Goal: Transaction & Acquisition: Book appointment/travel/reservation

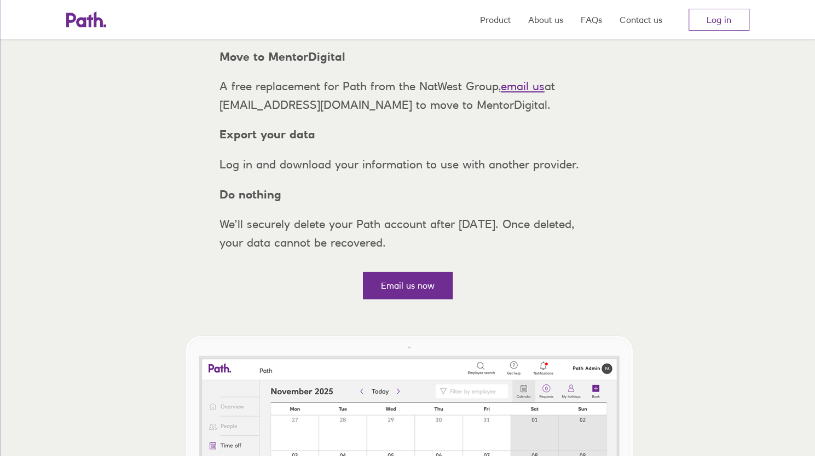
scroll to position [150, 0]
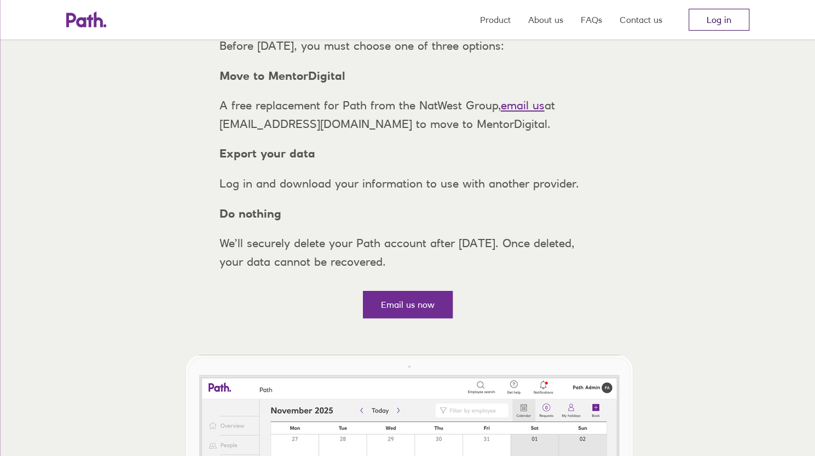
click at [714, 17] on link "Log in" at bounding box center [718, 20] width 61 height 22
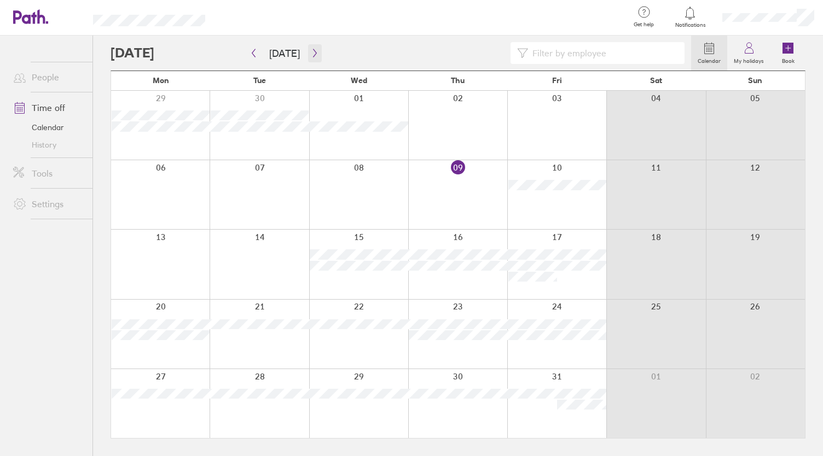
click at [311, 51] on icon "button" at bounding box center [315, 53] width 8 height 9
click at [368, 195] on div at bounding box center [358, 194] width 99 height 69
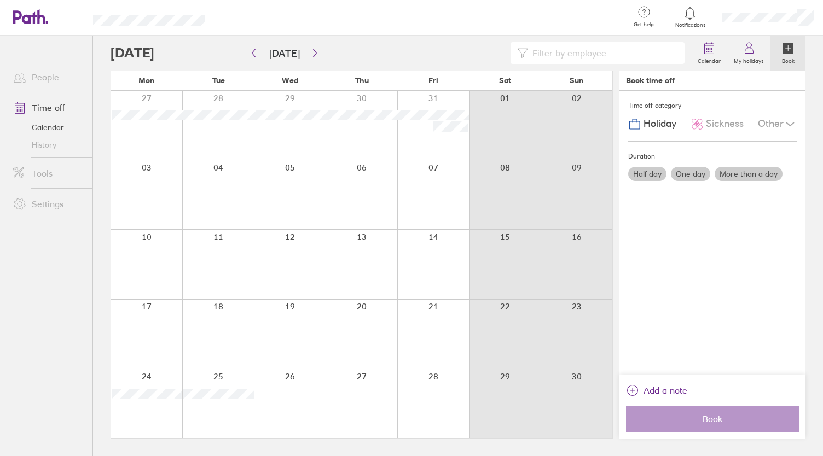
click at [648, 170] on label "Half day" at bounding box center [647, 174] width 38 height 14
click at [0, 0] on input "Half day" at bounding box center [0, 0] width 0 height 0
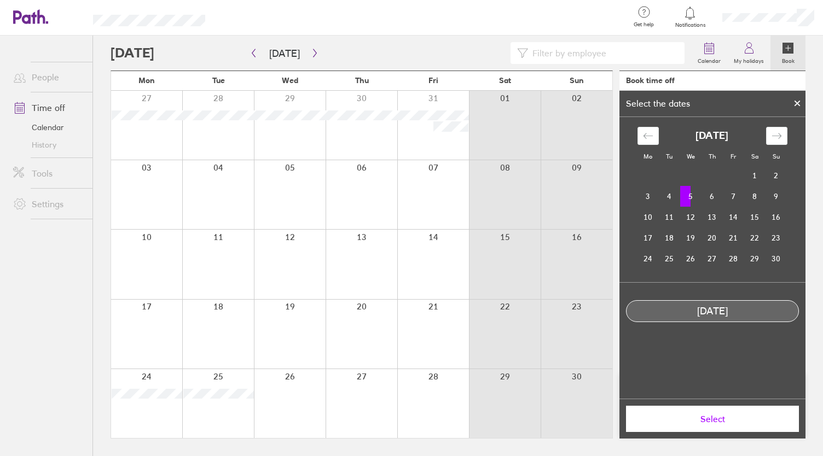
click at [707, 416] on span "Select" at bounding box center [712, 419] width 158 height 10
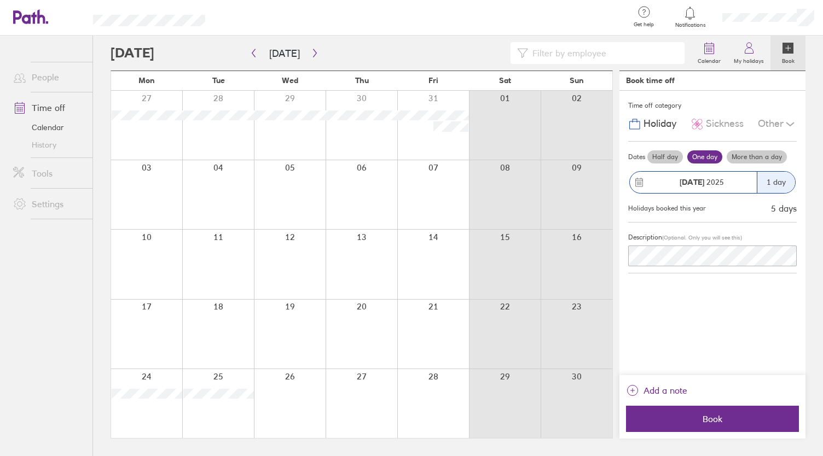
click at [747, 159] on label "More than a day" at bounding box center [756, 156] width 60 height 13
click at [0, 0] on input "More than a day" at bounding box center [0, 0] width 0 height 0
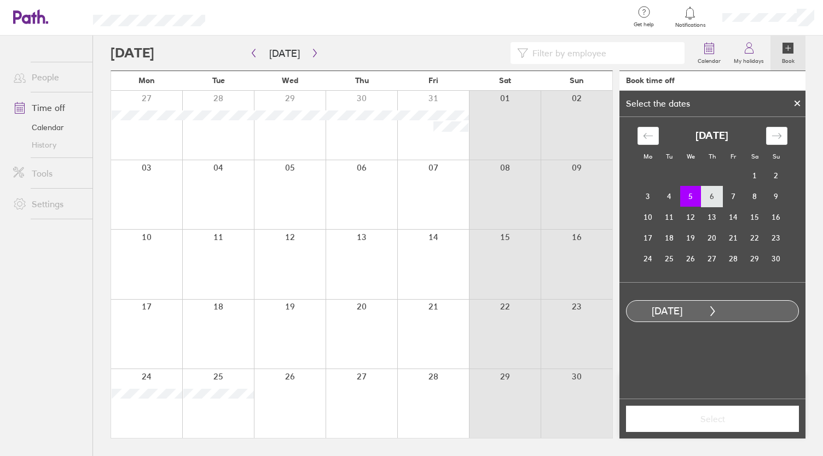
click at [708, 189] on td "6" at bounding box center [711, 196] width 21 height 21
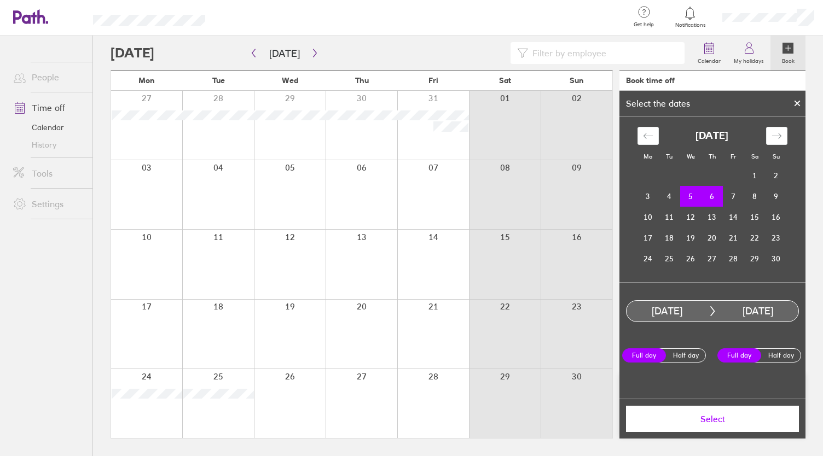
click at [681, 350] on label "Half day" at bounding box center [686, 355] width 44 height 13
click at [0, 0] on input "Half day" at bounding box center [0, 0] width 0 height 0
click at [690, 419] on span "Select" at bounding box center [712, 419] width 158 height 10
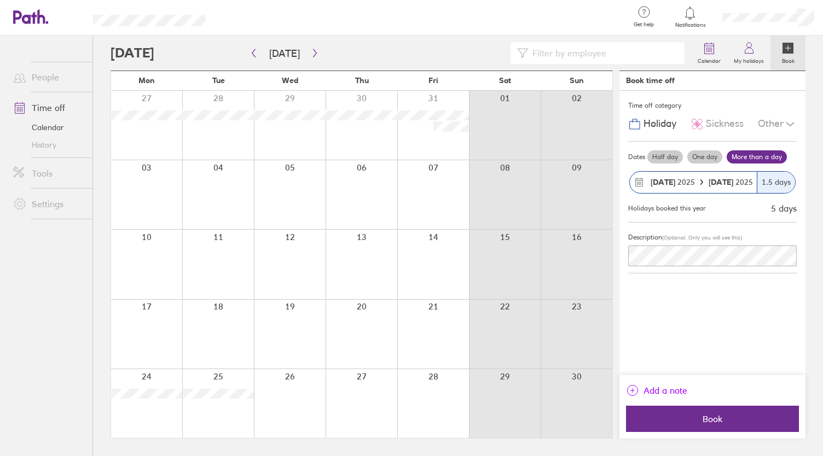
click at [671, 388] on span "Add a note" at bounding box center [665, 391] width 44 height 18
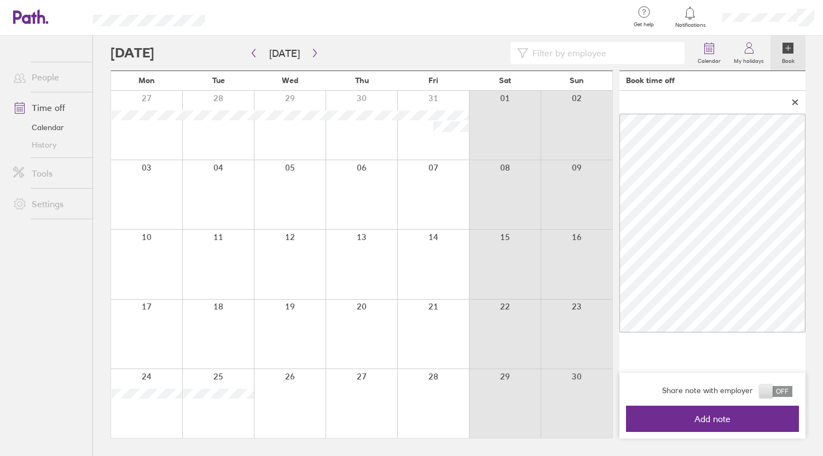
click at [770, 391] on span at bounding box center [775, 391] width 33 height 11
click at [792, 394] on input "checkbox" at bounding box center [792, 394] width 0 height 0
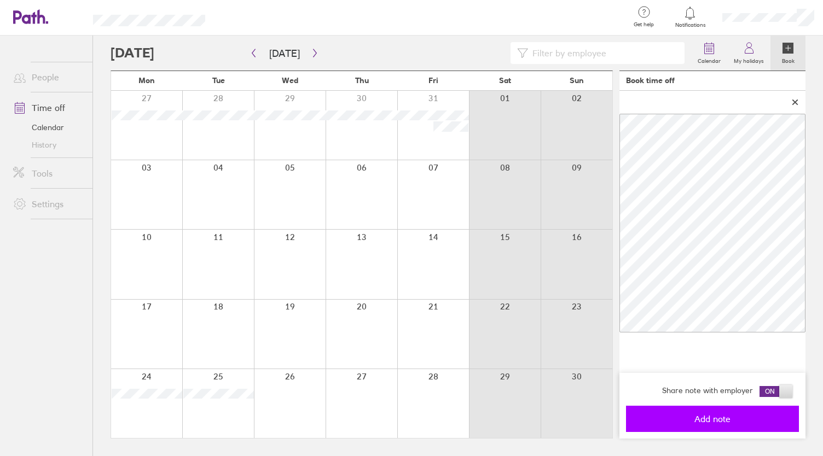
click at [694, 423] on span "Add note" at bounding box center [712, 419] width 158 height 10
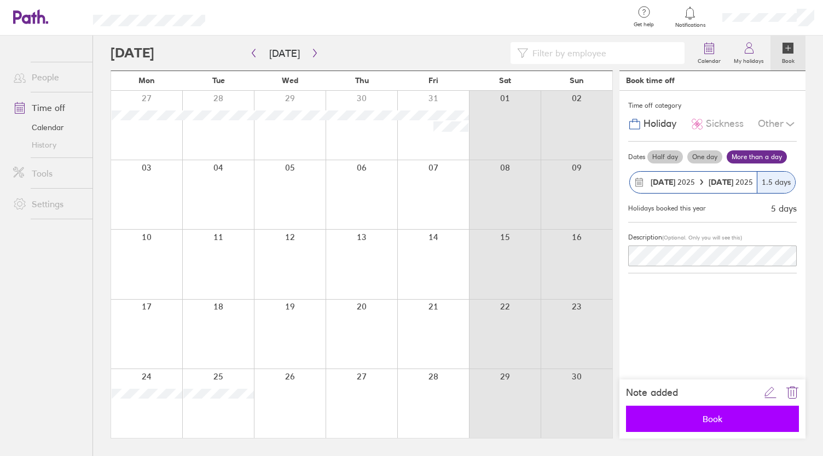
click at [710, 415] on span "Book" at bounding box center [712, 419] width 158 height 10
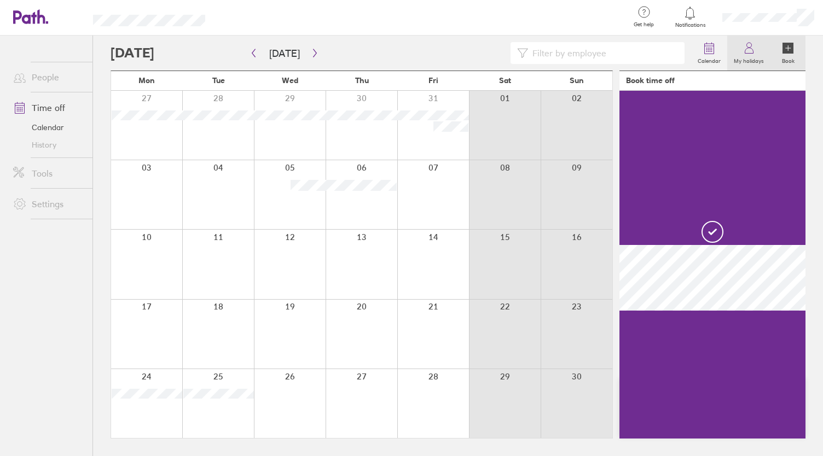
click at [752, 66] on link "My holidays" at bounding box center [748, 53] width 43 height 35
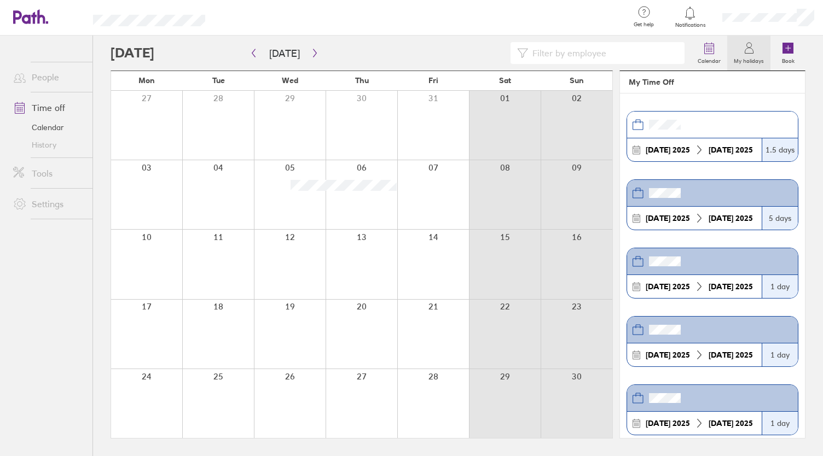
click at [772, 30] on div at bounding box center [767, 17] width 109 height 35
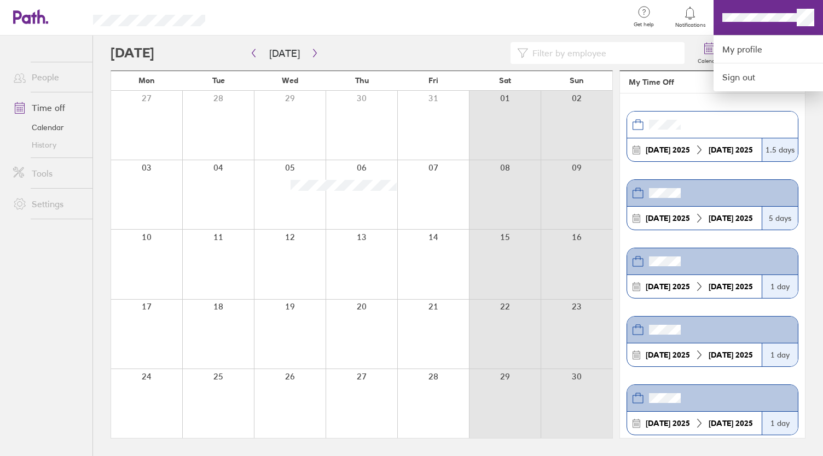
click at [582, 11] on div at bounding box center [422, 18] width 398 height 36
